Goal: Task Accomplishment & Management: Manage account settings

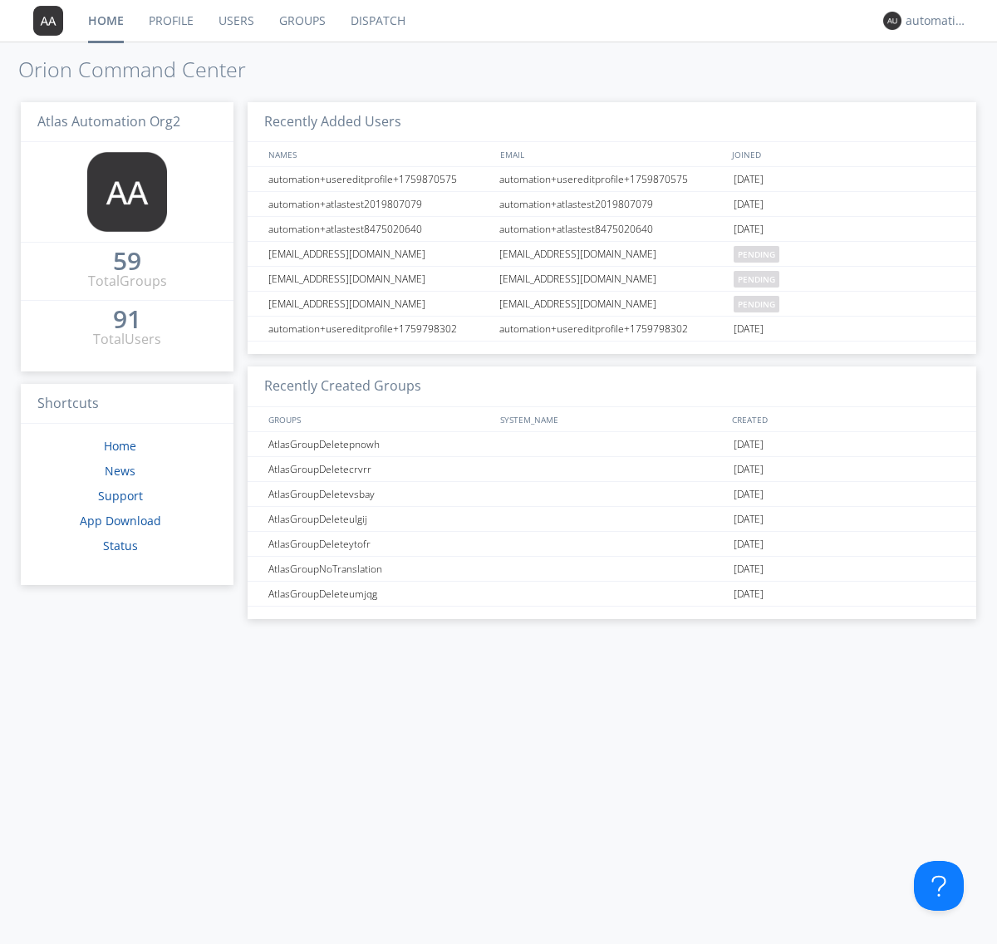
click at [170, 21] on link "Profile" at bounding box center [171, 21] width 70 height 42
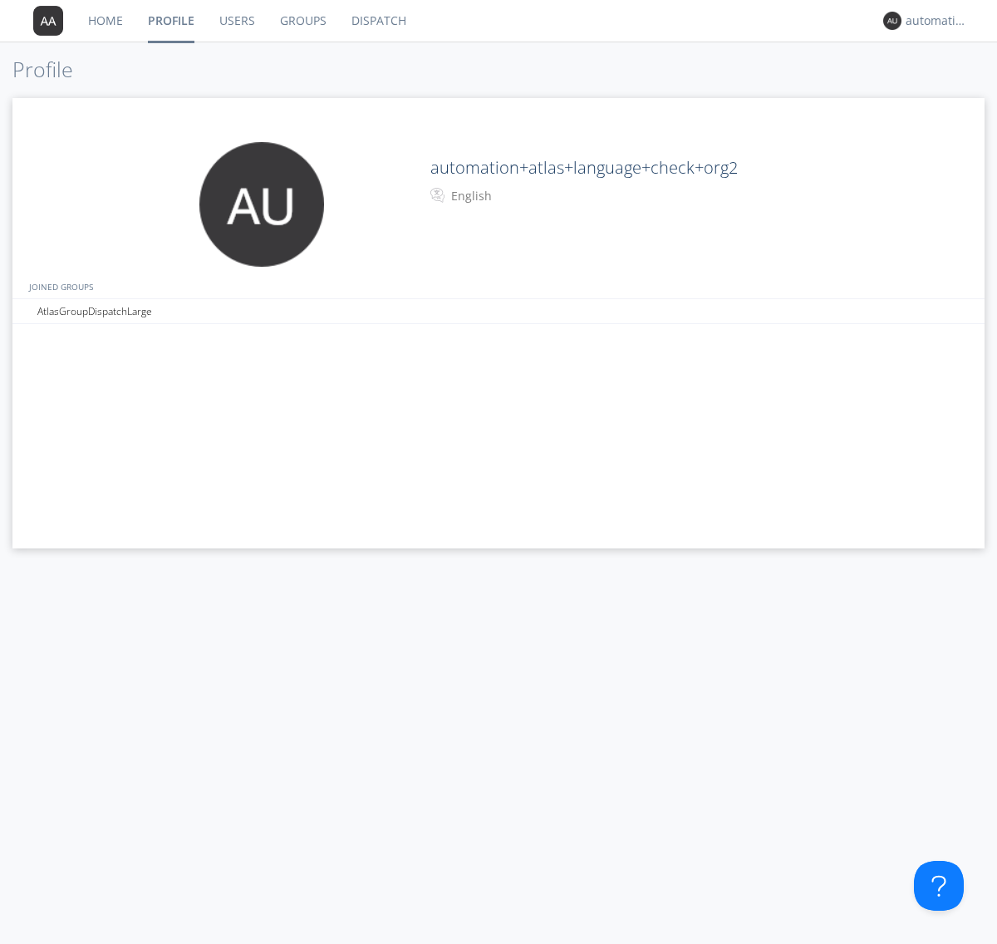
click at [518, 196] on div "English" at bounding box center [520, 196] width 139 height 17
click at [236, 21] on link "Users" at bounding box center [237, 21] width 61 height 42
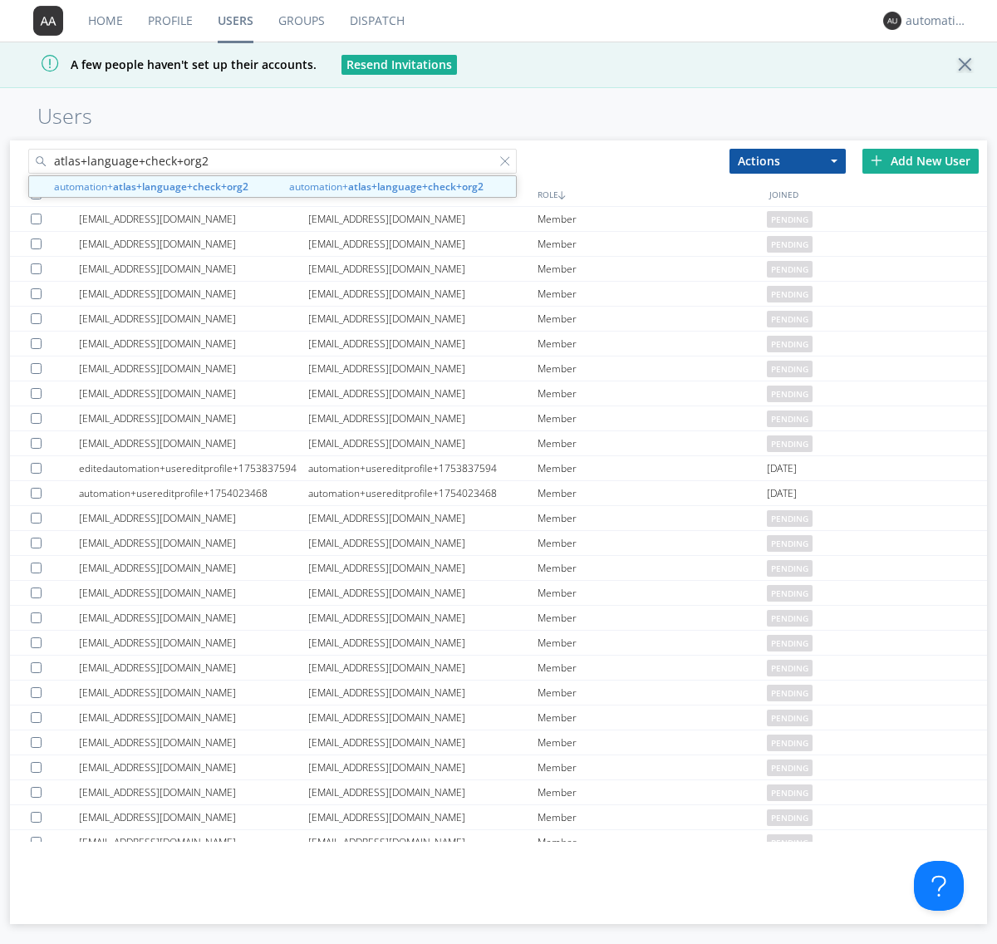
type input "atlas+language+check+org2"
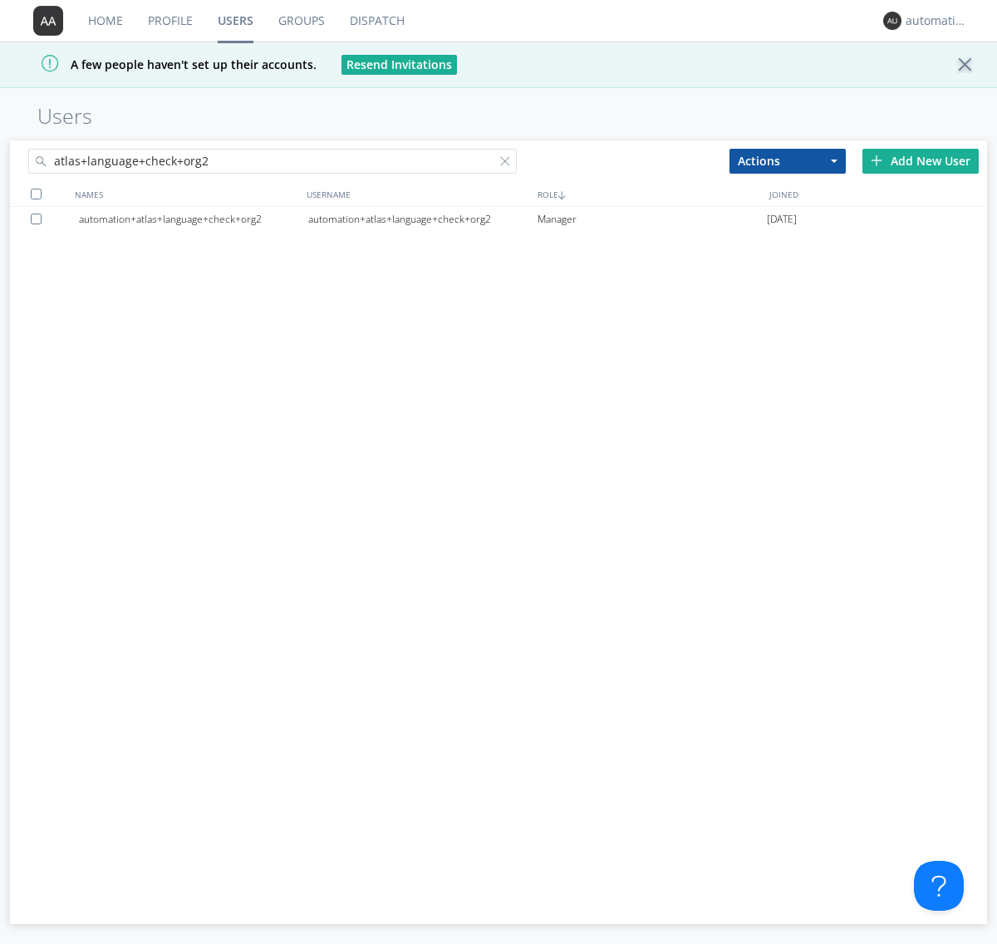
click at [422, 218] on div "automation+atlas+language+check+org2" at bounding box center [422, 219] width 229 height 25
click at [169, 21] on link "Profile" at bounding box center [170, 21] width 70 height 42
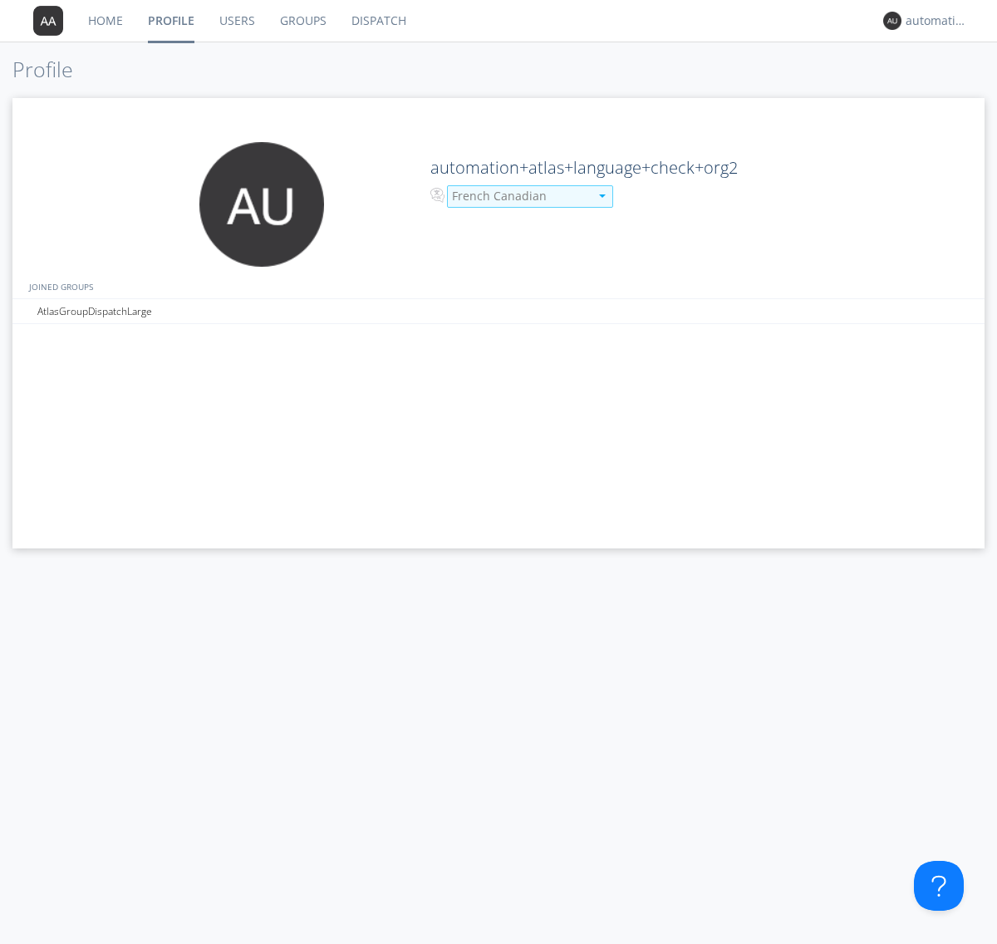
click at [518, 196] on div "French Canadian" at bounding box center [520, 196] width 137 height 17
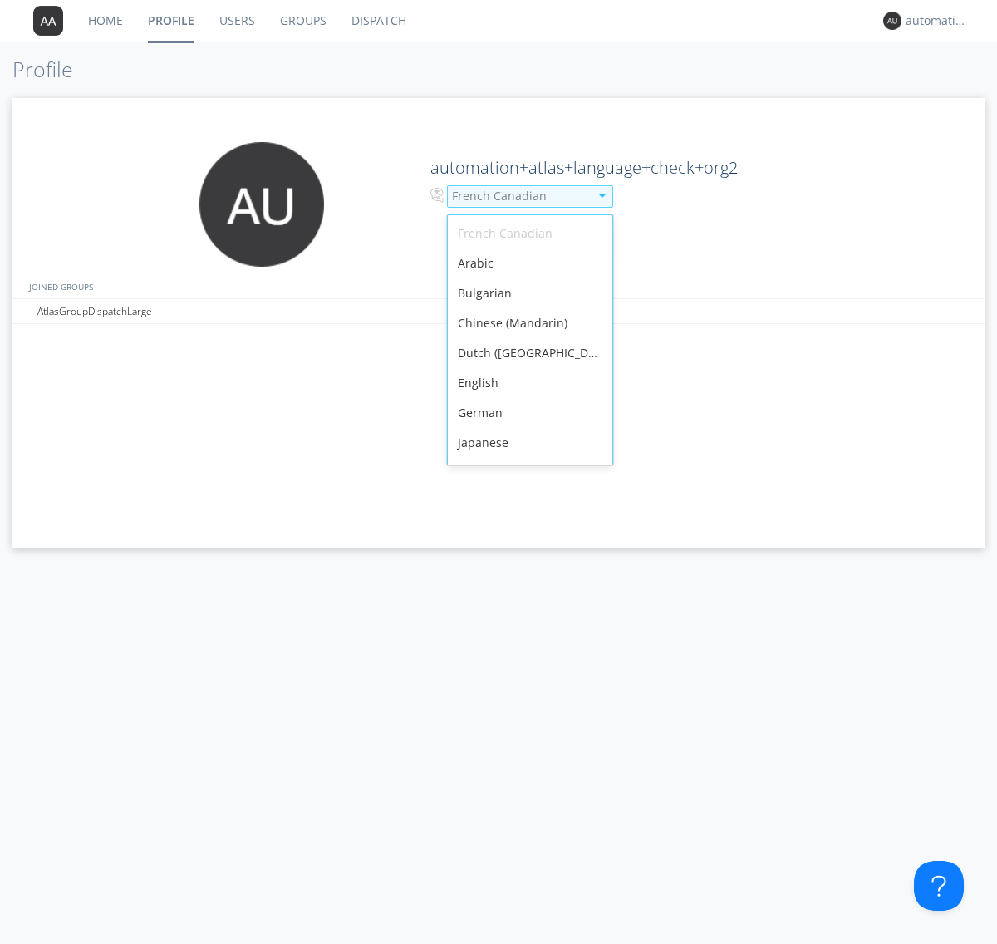
click at [526, 368] on div "English" at bounding box center [530, 383] width 164 height 30
click at [236, 21] on link "Users" at bounding box center [237, 21] width 61 height 42
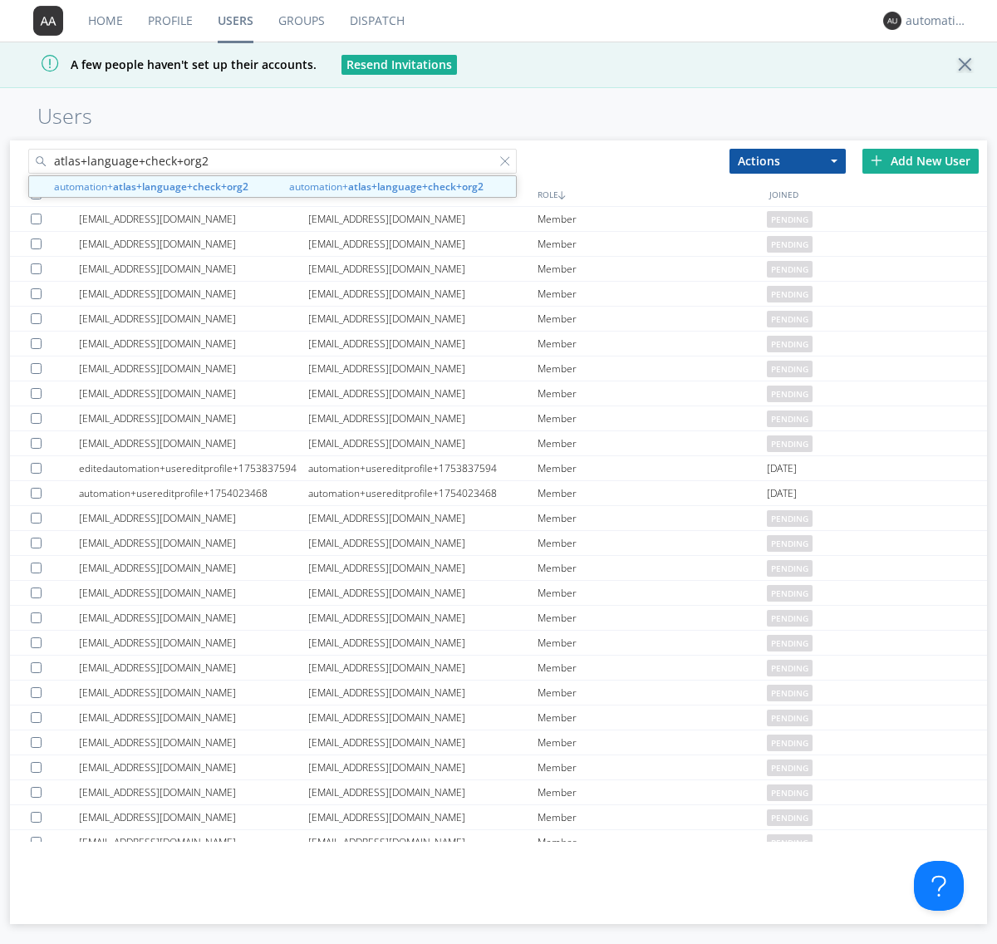
type input "atlas+language+check+org2"
